Goal: Task Accomplishment & Management: Manage account settings

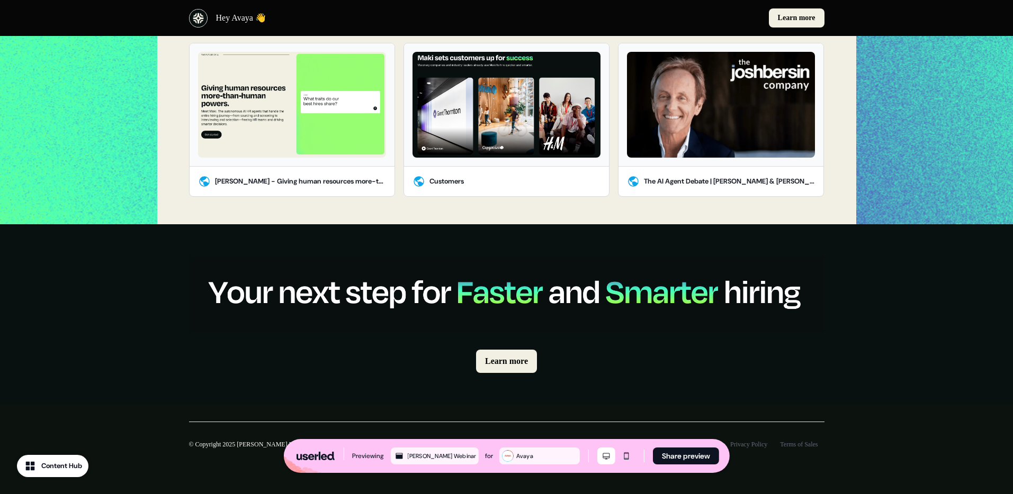
scroll to position [950, 0]
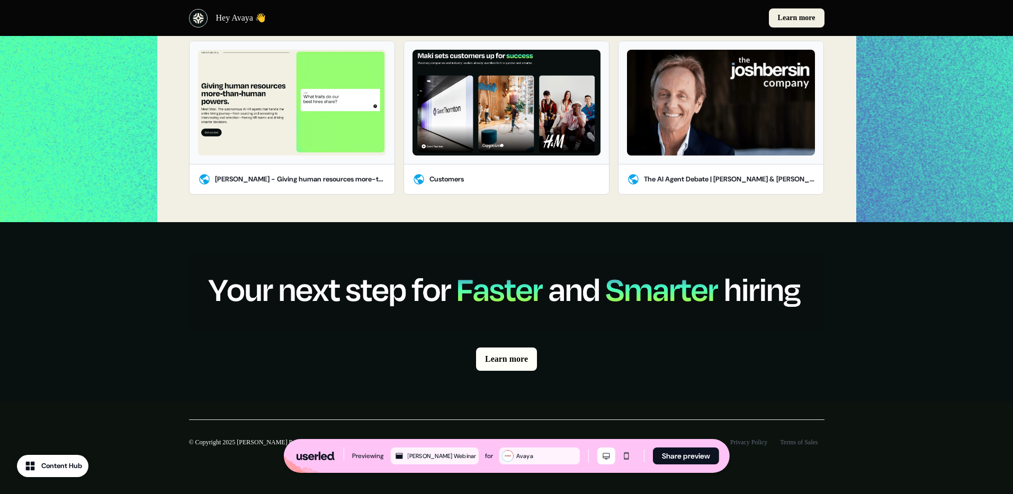
click at [506, 355] on link "Learn more" at bounding box center [506, 359] width 61 height 23
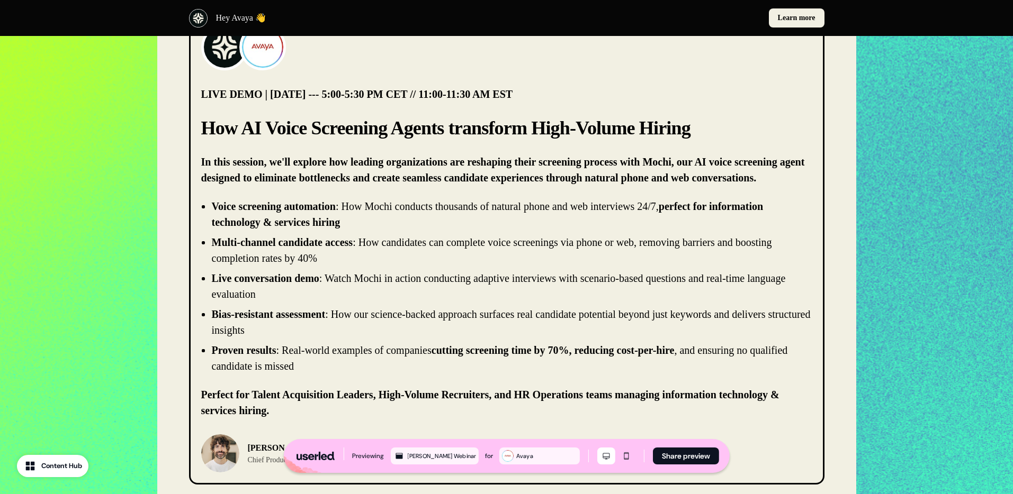
scroll to position [74, 0]
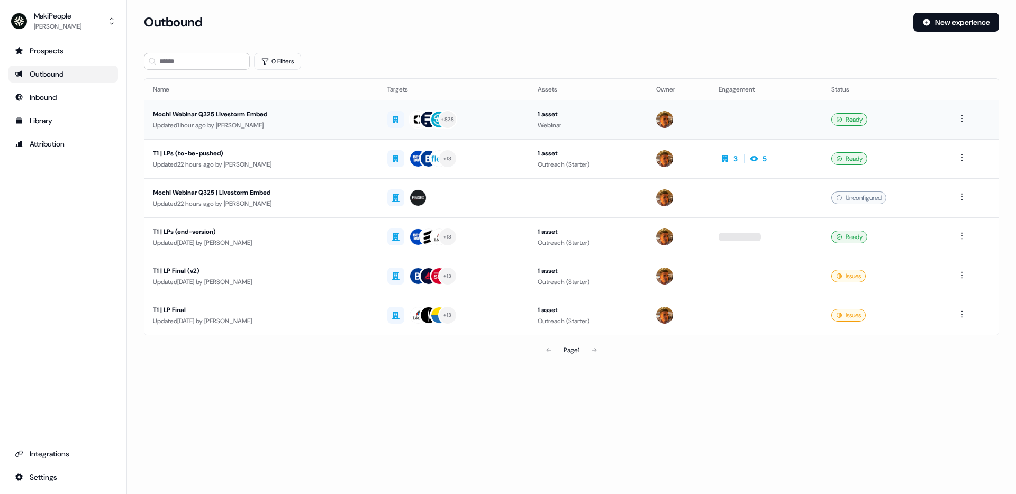
click at [282, 124] on div "Updated 1 hour ago by Vincent Bonjean" at bounding box center [262, 125] width 218 height 11
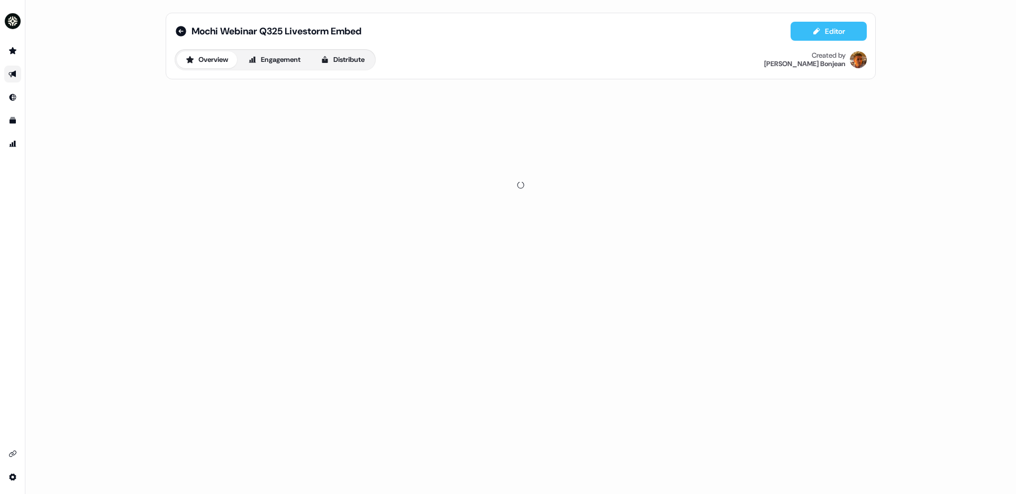
click at [821, 39] on button "Editor" at bounding box center [829, 31] width 76 height 19
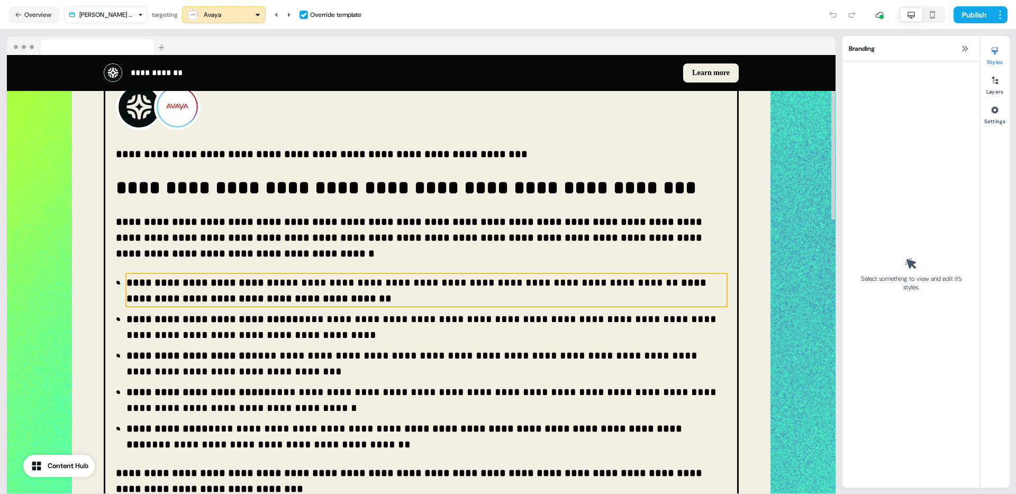
scroll to position [105, 0]
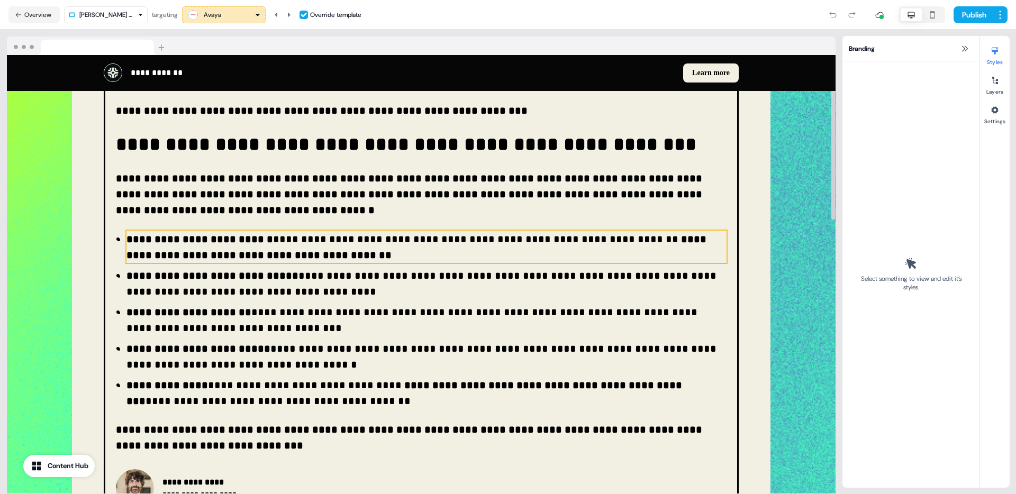
click at [564, 234] on p "**********" at bounding box center [418, 247] width 583 height 26
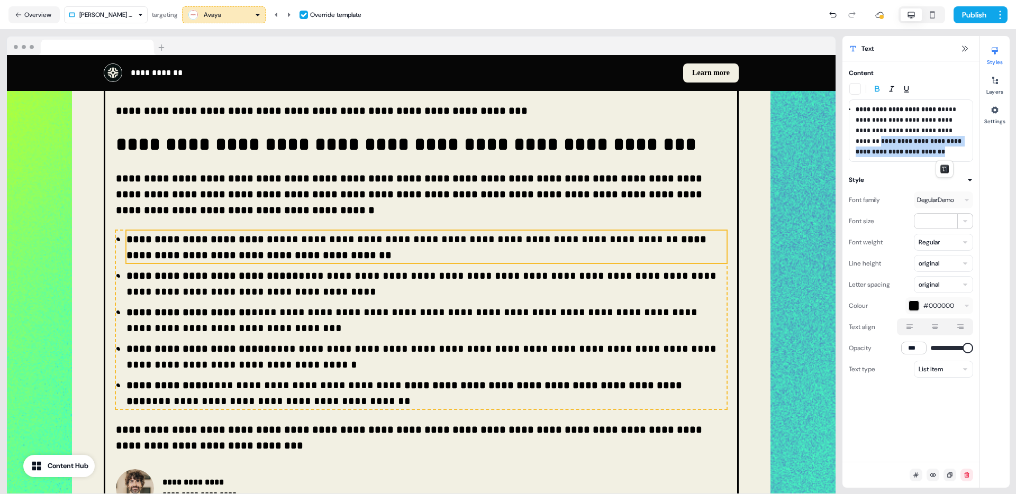
drag, startPoint x: 952, startPoint y: 154, endPoint x: 872, endPoint y: 141, distance: 80.5
click at [872, 141] on li "**********" at bounding box center [911, 130] width 111 height 53
click at [292, 16] on icon at bounding box center [289, 15] width 6 height 6
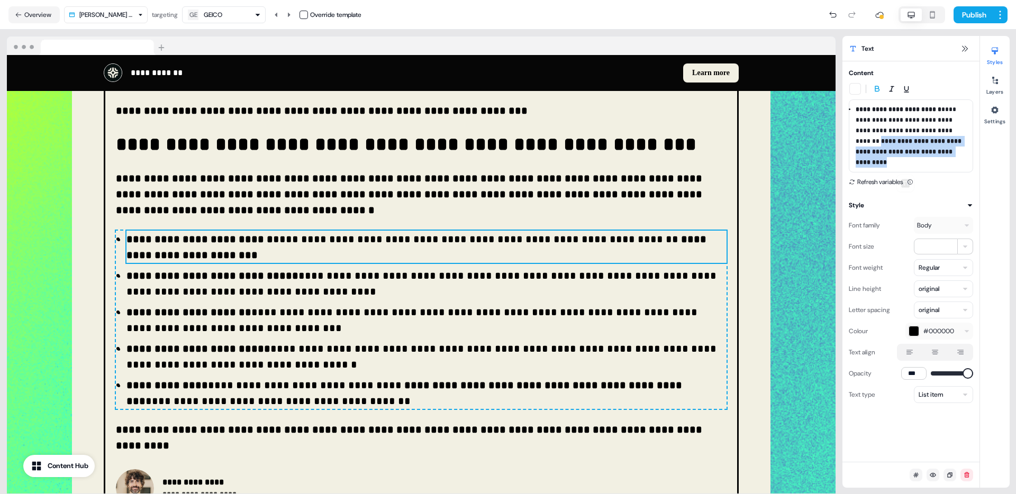
drag, startPoint x: 908, startPoint y: 166, endPoint x: 872, endPoint y: 143, distance: 42.6
click at [872, 143] on li "**********" at bounding box center [911, 136] width 111 height 64
click at [974, 15] on button "Publish" at bounding box center [973, 14] width 39 height 17
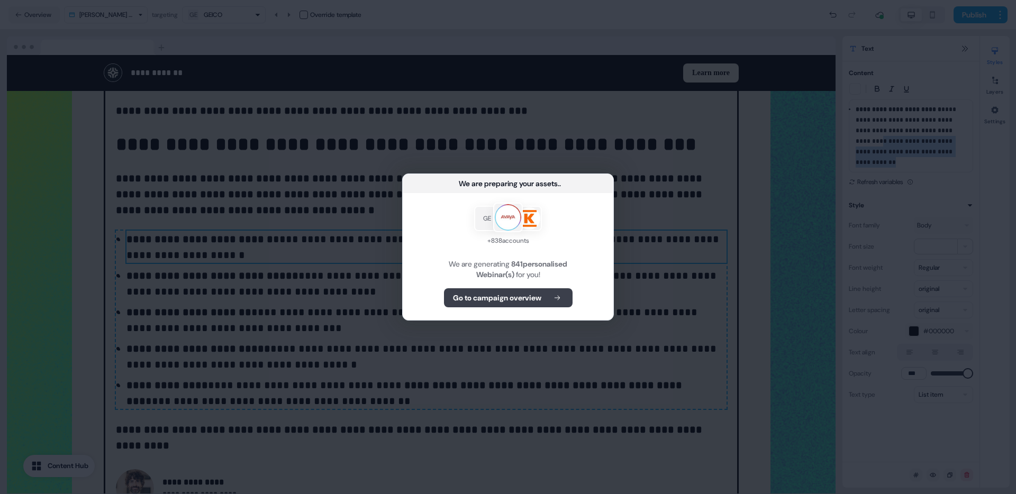
click at [529, 292] on button "Go to campaign overview" at bounding box center [508, 297] width 129 height 19
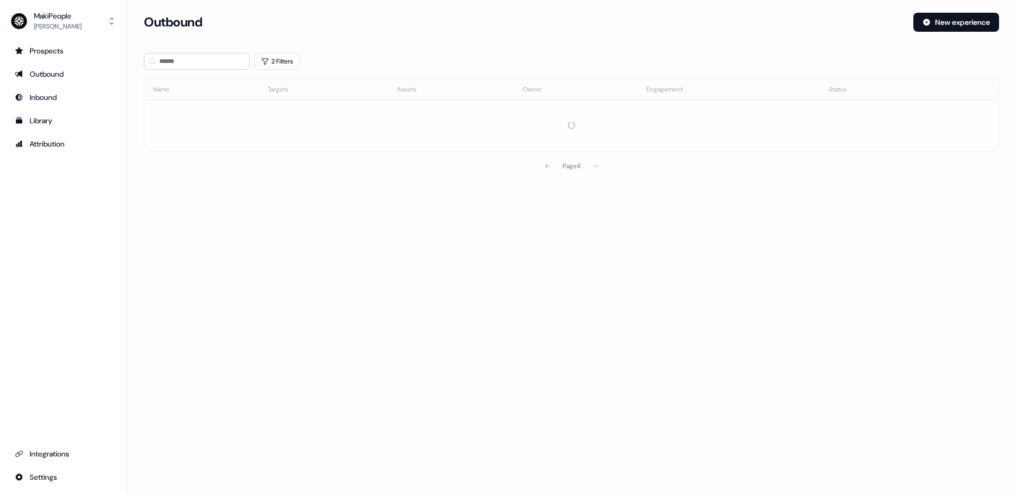
click at [547, 167] on section "Loading... Outbound New experience 2 Filters Name Targets Assets Owner Engageme…" at bounding box center [571, 110] width 889 height 194
click at [547, 167] on icon at bounding box center [548, 166] width 6 height 6
click at [547, 167] on section "Loading... Outbound New experience 2 Filters Name Targets Assets Owner Engageme…" at bounding box center [571, 110] width 889 height 194
click at [547, 167] on icon at bounding box center [548, 166] width 6 height 6
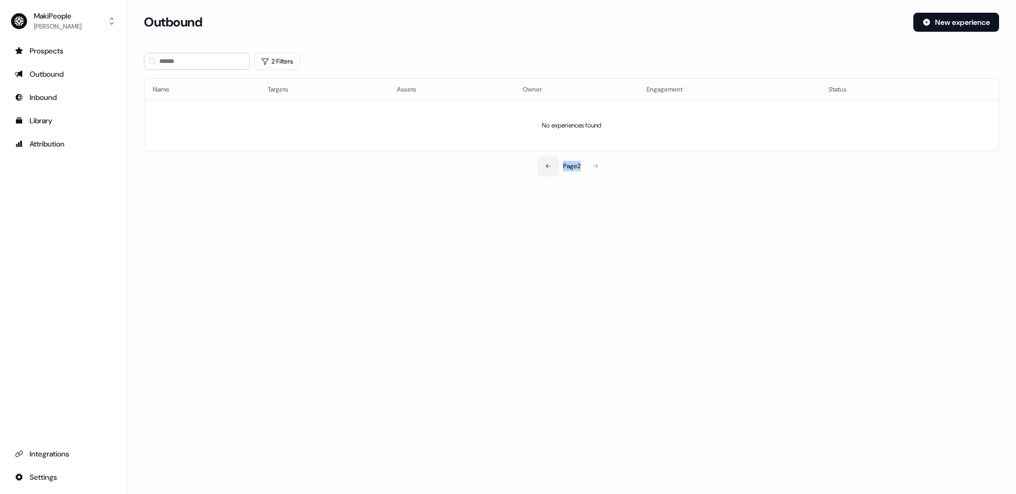
click at [548, 164] on icon at bounding box center [548, 166] width 6 height 6
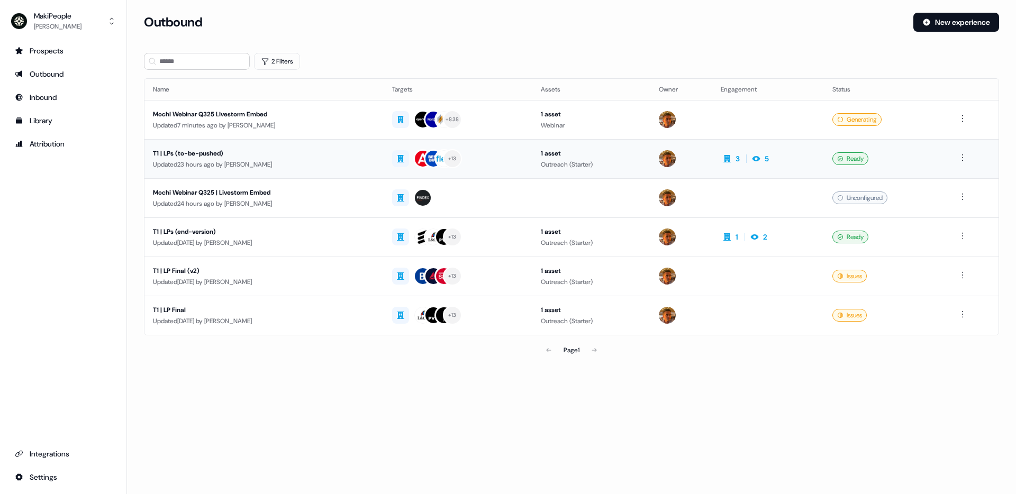
click at [315, 163] on div "Updated 23 hours ago by Vincent Bonjean" at bounding box center [264, 164] width 222 height 11
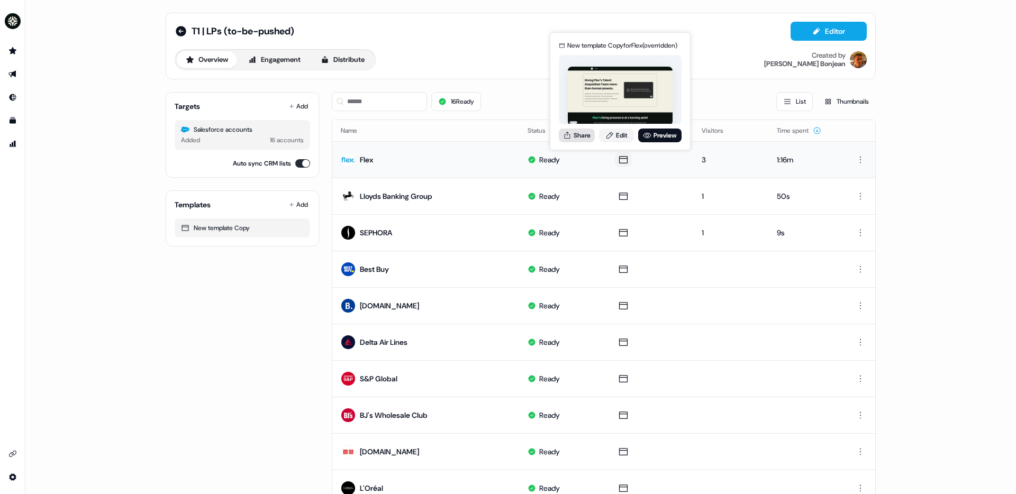
click at [587, 135] on button "Share" at bounding box center [577, 136] width 36 height 14
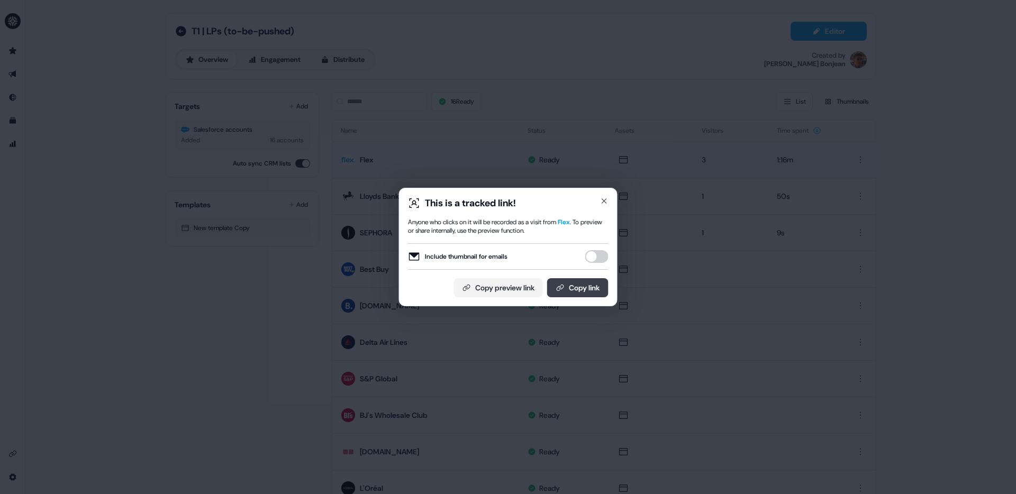
click at [584, 285] on button "Copy link" at bounding box center [577, 287] width 61 height 19
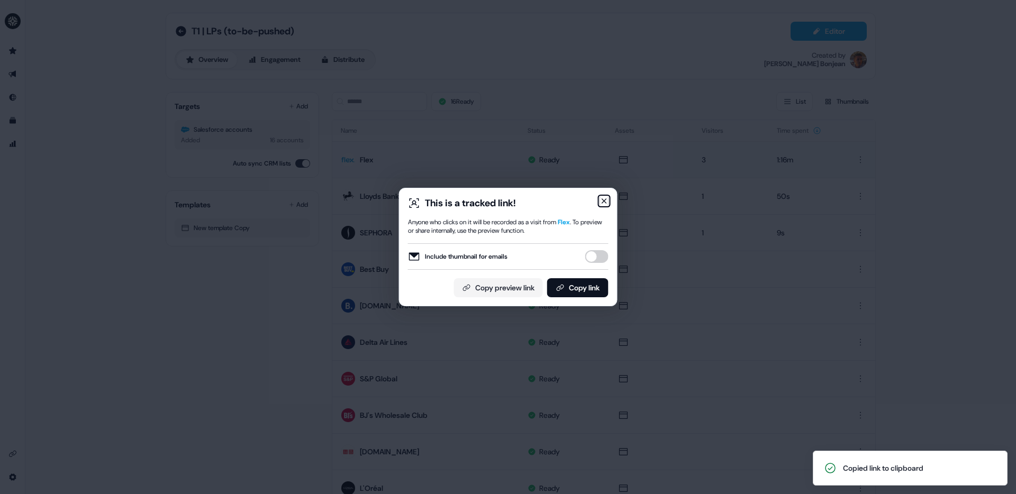
click at [607, 197] on icon "button" at bounding box center [604, 201] width 8 height 8
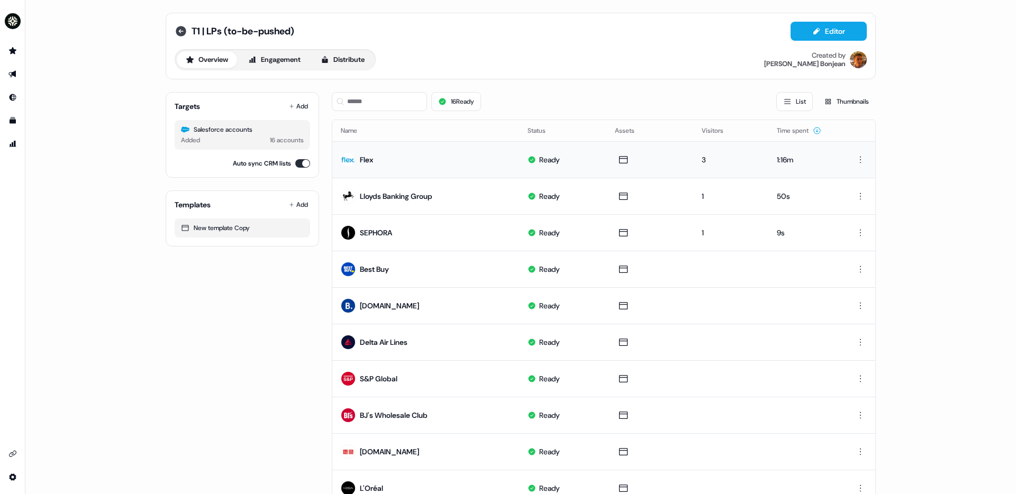
click at [181, 29] on icon at bounding box center [181, 31] width 11 height 11
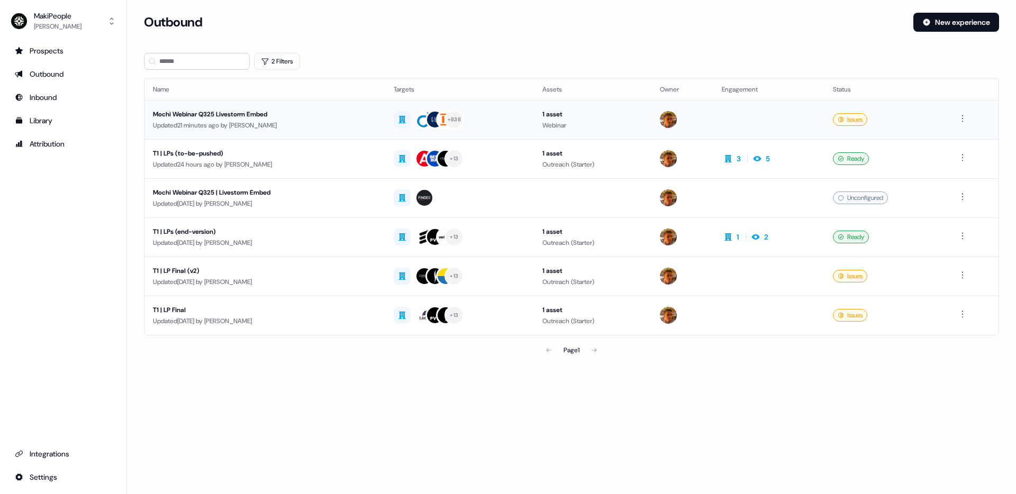
click at [329, 122] on div "Updated 21 minutes ago by Vincent Bonjean" at bounding box center [265, 125] width 224 height 11
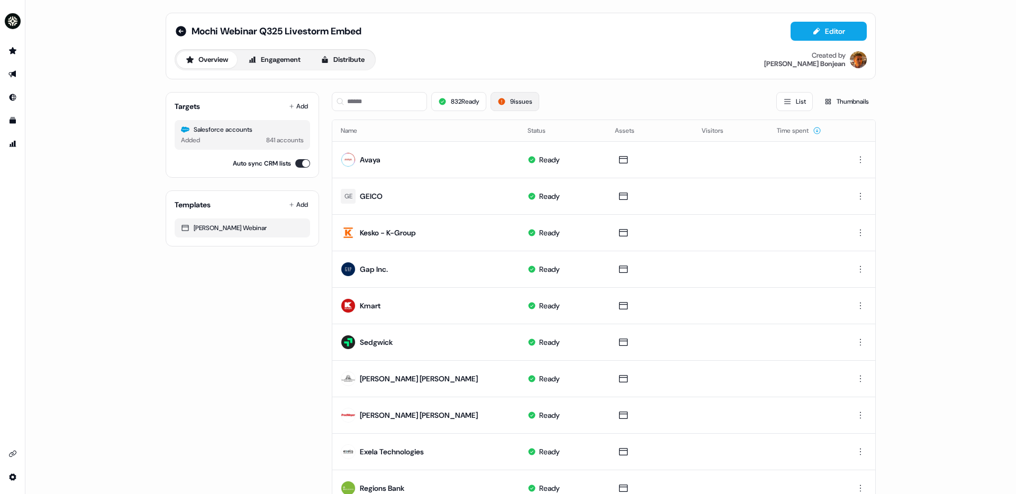
click at [511, 97] on button "9 issues" at bounding box center [515, 101] width 49 height 19
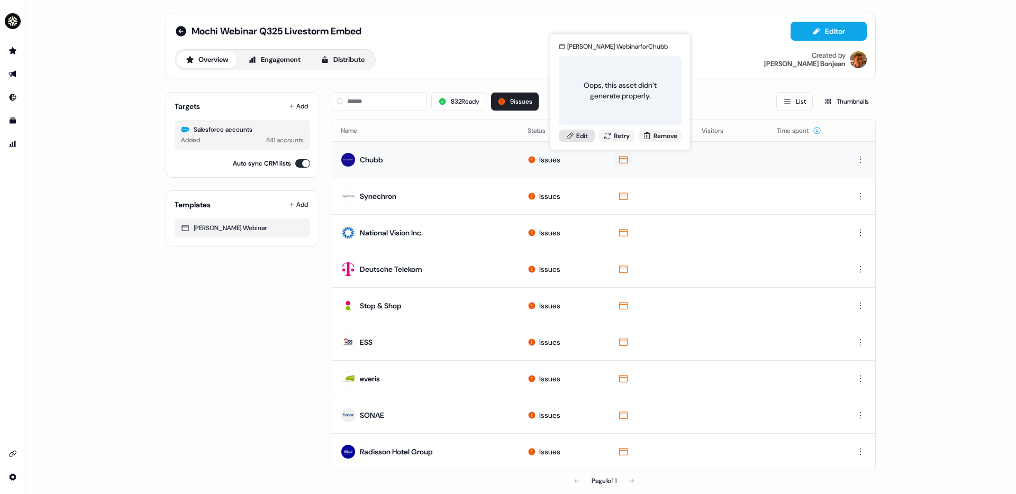
click at [582, 137] on link "Edit" at bounding box center [577, 136] width 36 height 13
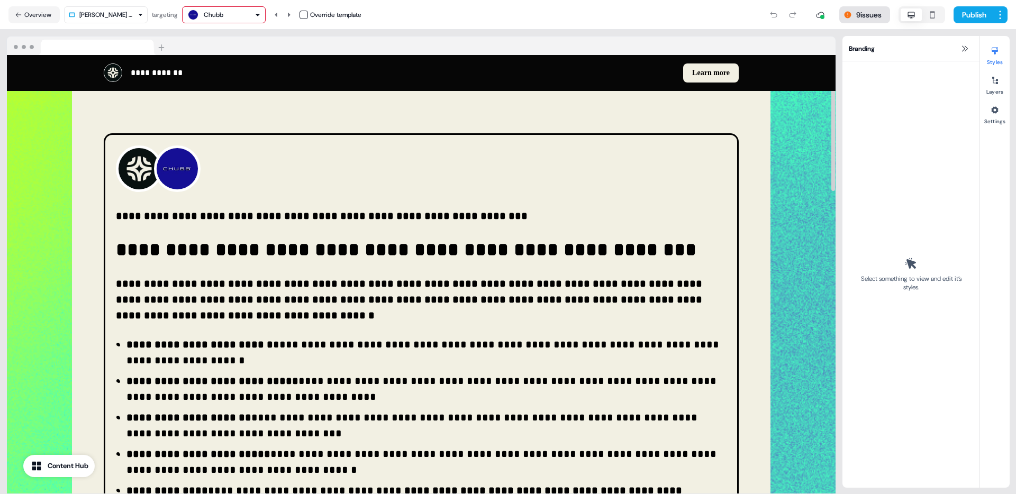
click at [847, 17] on button "9 issues" at bounding box center [865, 14] width 51 height 17
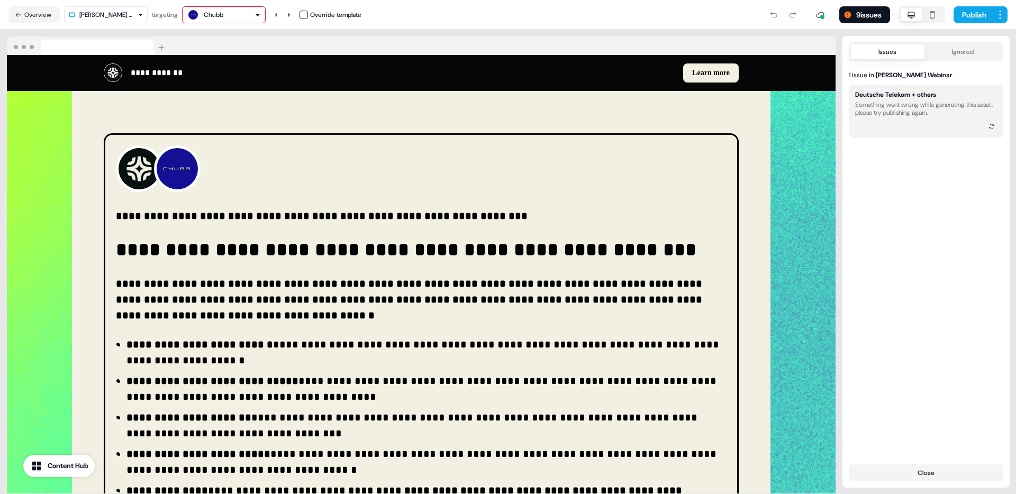
click at [924, 112] on div "Something went wrong while generating this asset, please try publishing again." at bounding box center [926, 109] width 142 height 16
click at [994, 125] on icon at bounding box center [992, 126] width 6 height 6
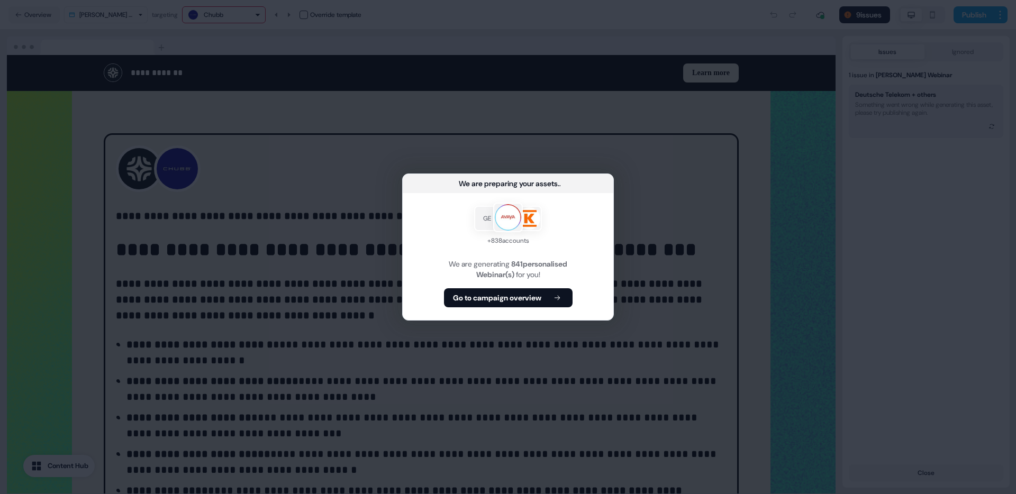
click at [728, 193] on div "We are preparing your assets ... GE + 838 accounts We are generating 841 person…" at bounding box center [508, 247] width 1016 height 494
click at [528, 293] on b "Go to campaign overview" at bounding box center [497, 298] width 88 height 11
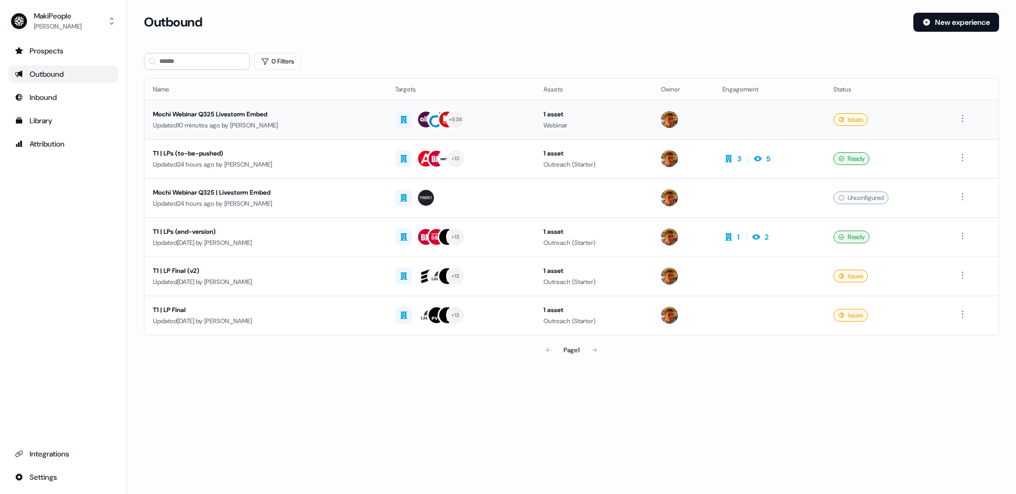
click at [346, 123] on div "Updated 10 minutes ago by [PERSON_NAME]" at bounding box center [265, 125] width 225 height 11
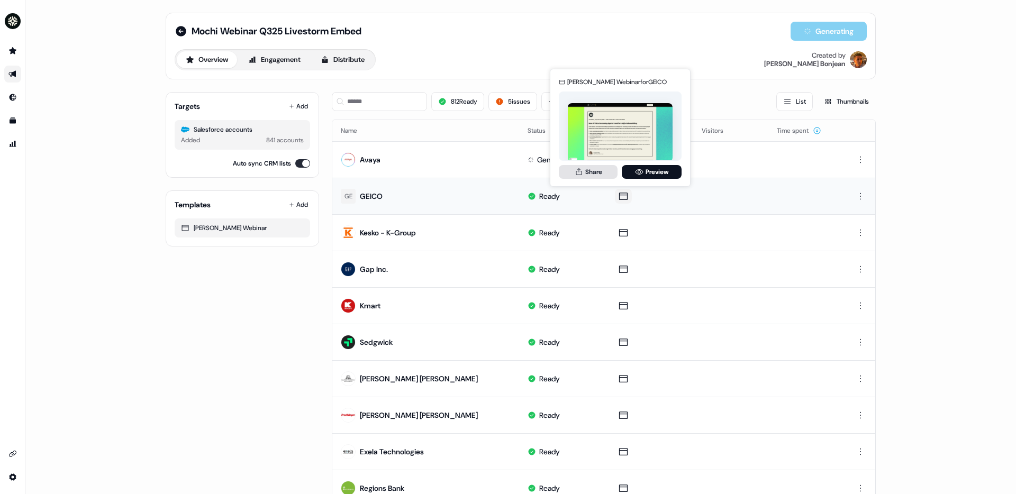
click at [592, 170] on button "Share" at bounding box center [588, 172] width 59 height 14
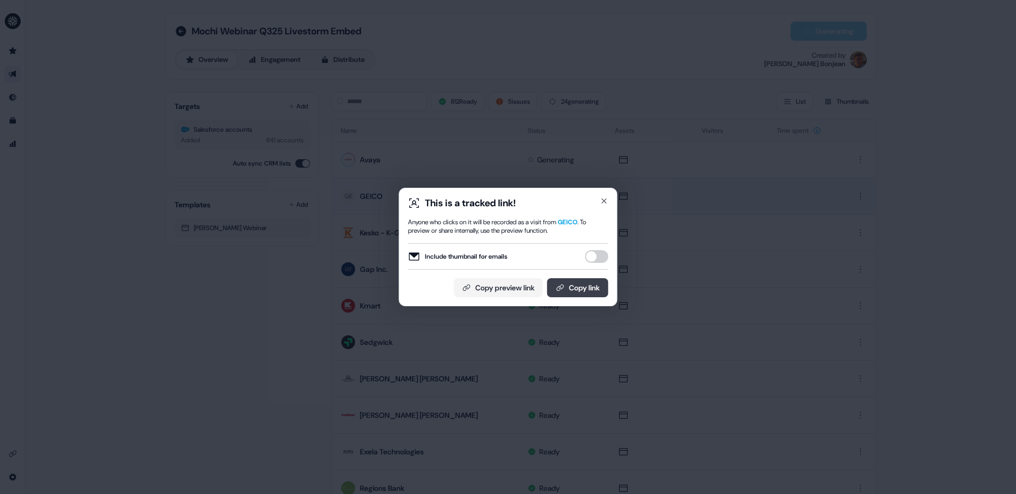
click at [572, 286] on button "Copy link" at bounding box center [577, 287] width 61 height 19
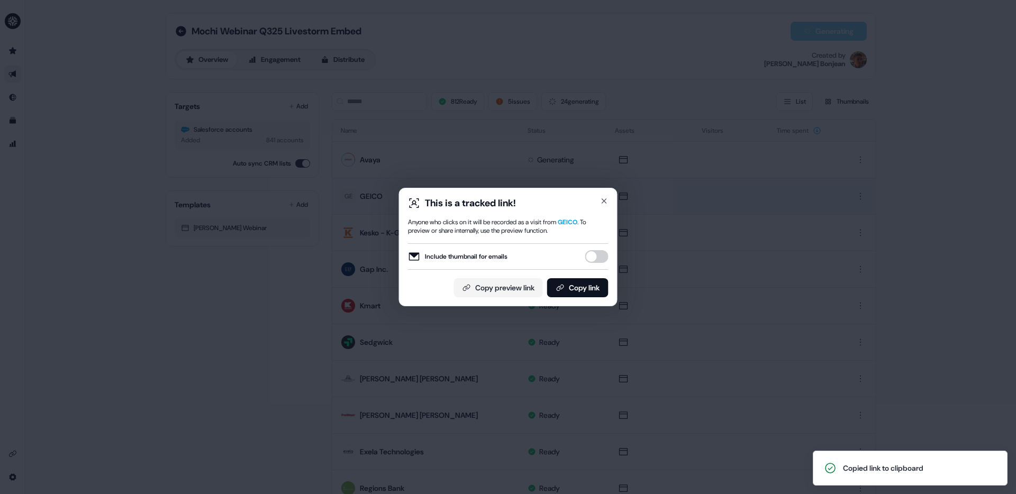
click at [572, 78] on div "This is a tracked link! Anyone who clicks on it will be recorded as a visit fro…" at bounding box center [508, 247] width 1016 height 494
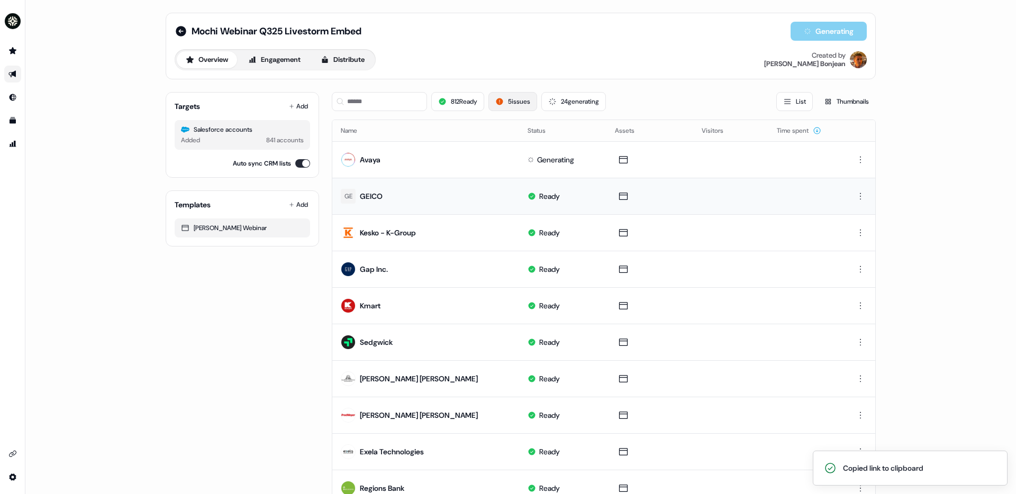
click at [507, 99] on button "5 issues" at bounding box center [513, 101] width 49 height 19
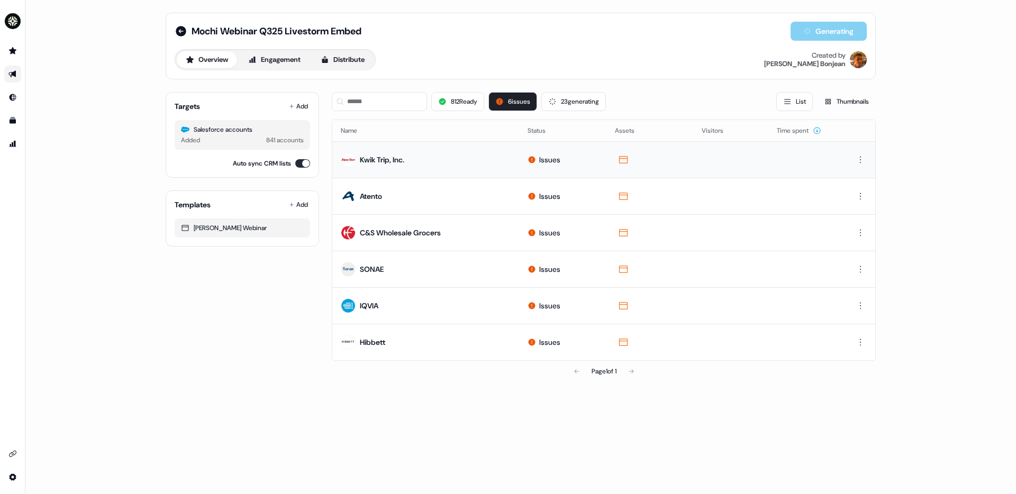
click at [531, 160] on icon at bounding box center [531, 159] width 7 height 7
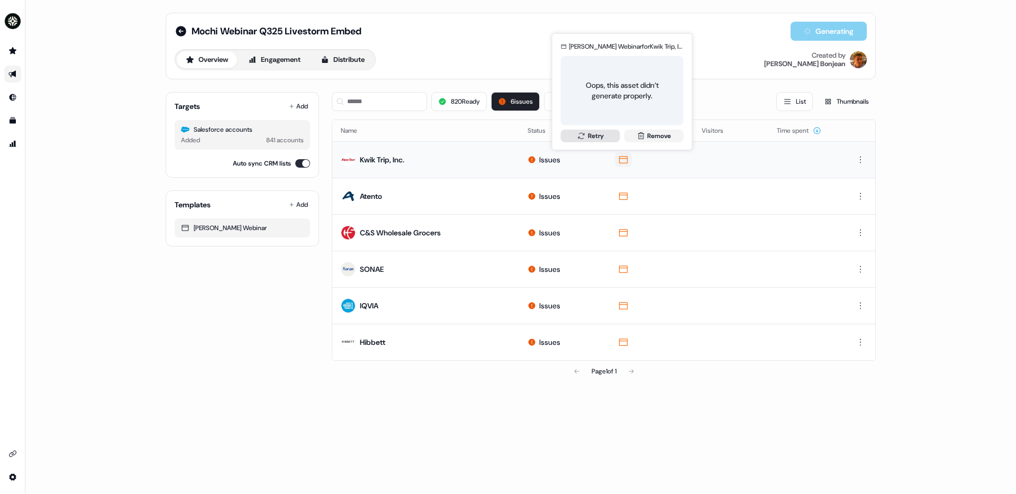
click at [600, 138] on button "Retry" at bounding box center [590, 136] width 59 height 13
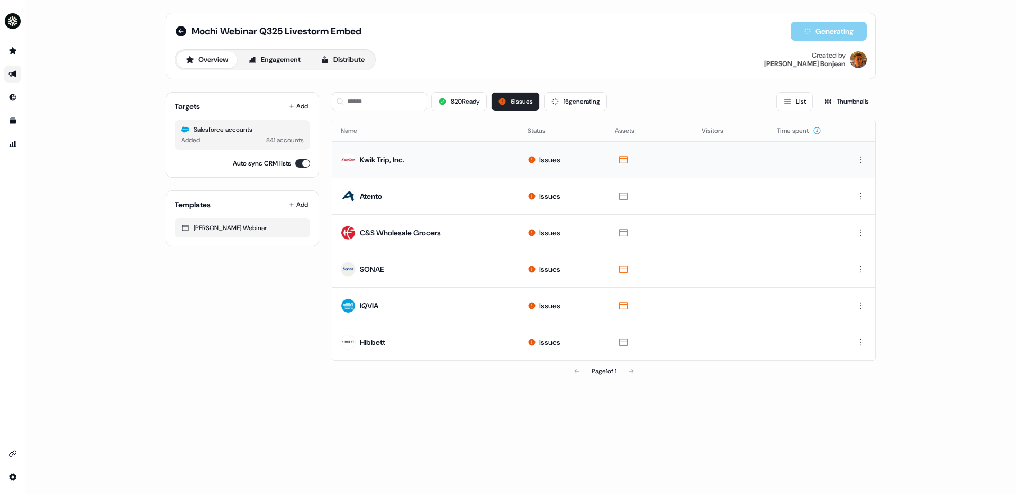
click at [432, 151] on td "Kwik Trip, Inc." at bounding box center [425, 159] width 187 height 37
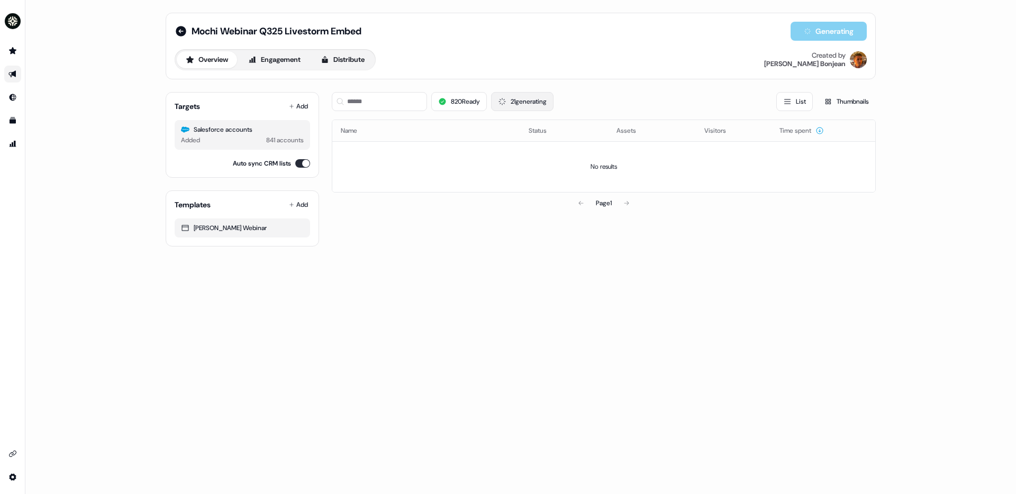
click at [533, 104] on button "21 generating" at bounding box center [522, 101] width 62 height 19
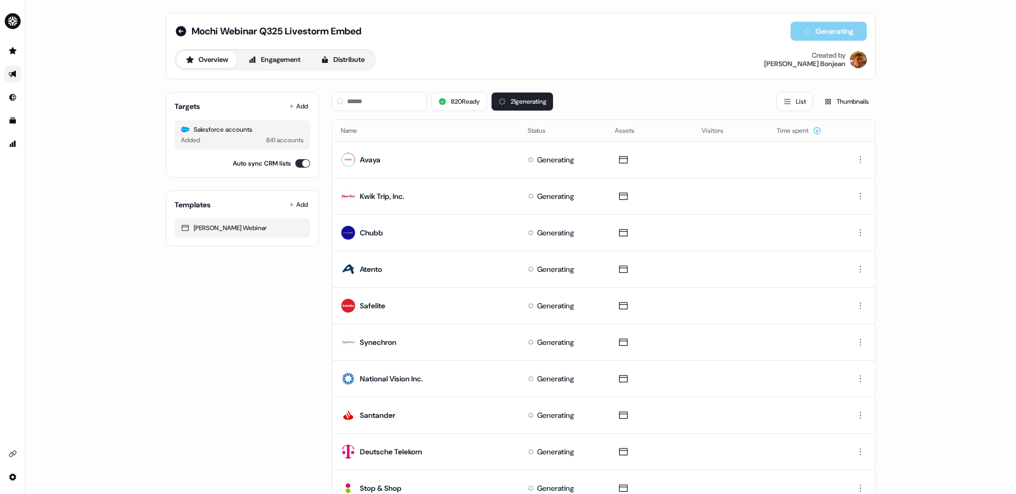
click at [589, 97] on div "820 Ready 21 generating List Thumbnails" at bounding box center [604, 101] width 544 height 19
click at [466, 102] on button "820 Ready" at bounding box center [459, 101] width 56 height 19
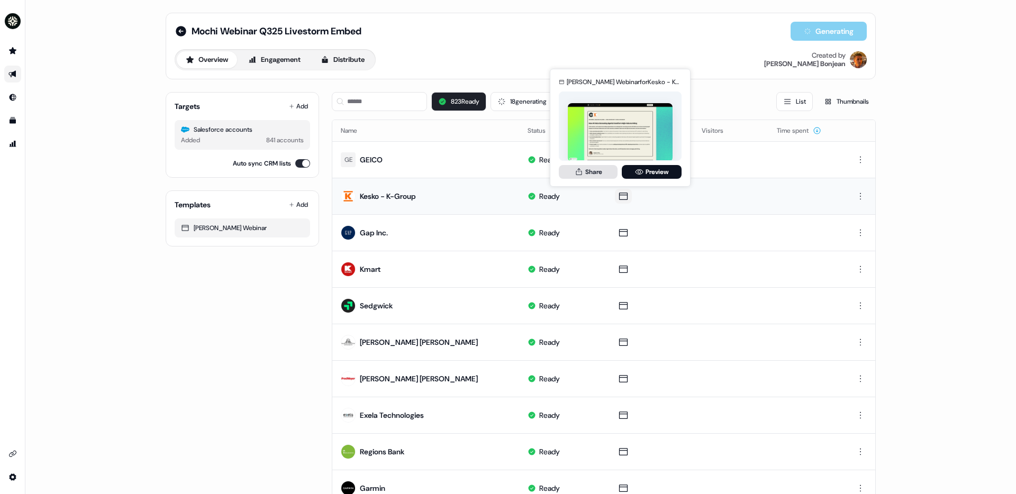
click at [597, 171] on button "Share" at bounding box center [588, 172] width 59 height 14
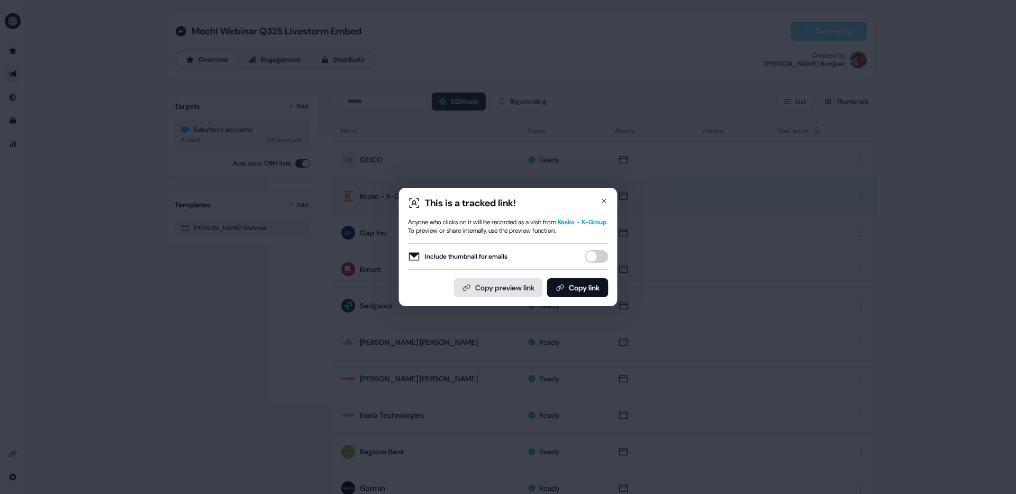
click at [557, 287] on icon at bounding box center [560, 288] width 8 height 8
